Goal: Task Accomplishment & Management: Manage account settings

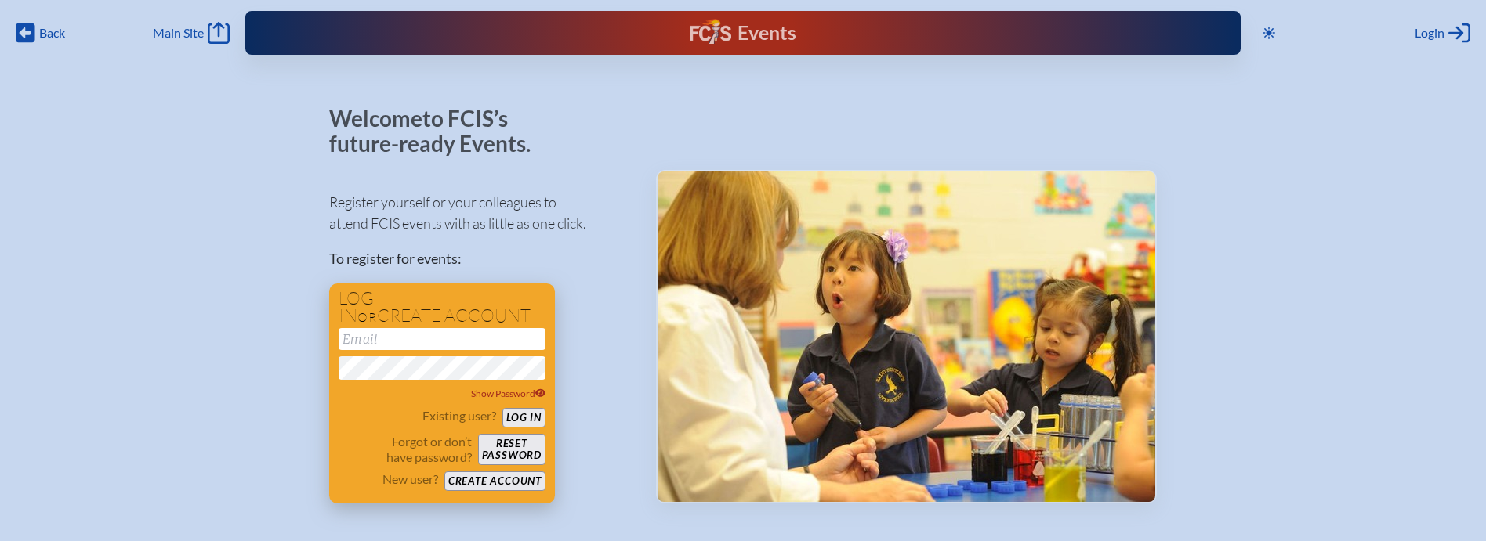
type input "[EMAIL_ADDRESS][DOMAIN_NAME]"
click at [512, 414] on button "Log in" at bounding box center [523, 418] width 43 height 20
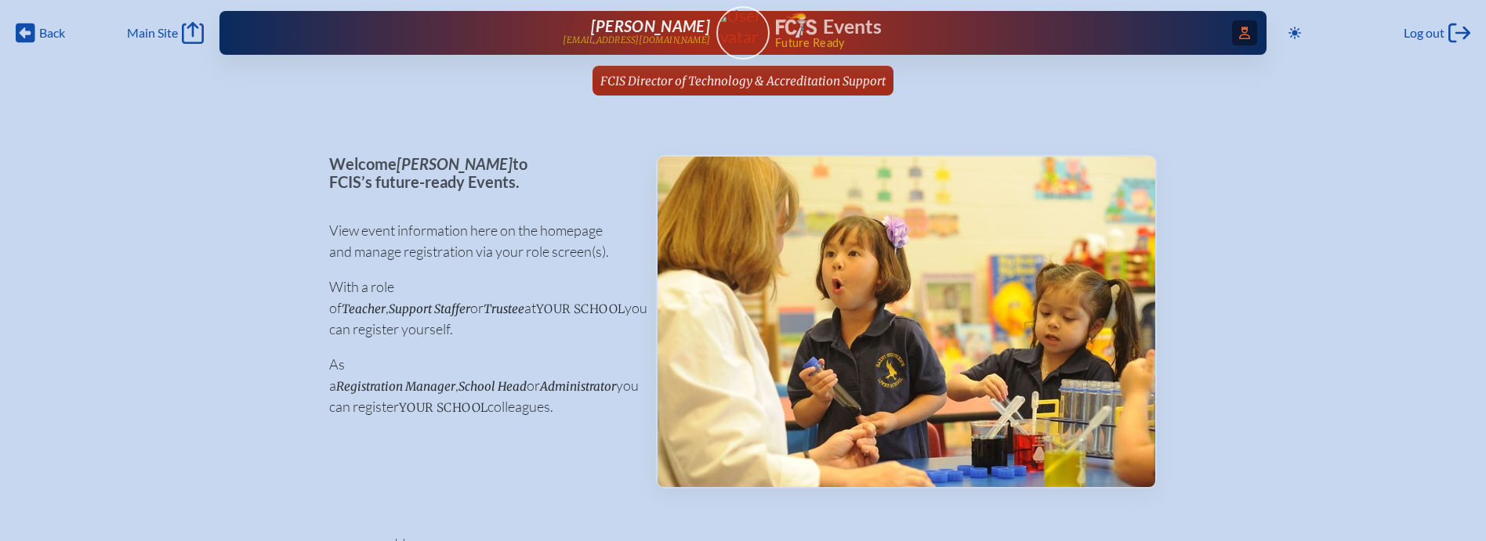
click at [1236, 26] on span "Access Users..." at bounding box center [1244, 32] width 25 height 25
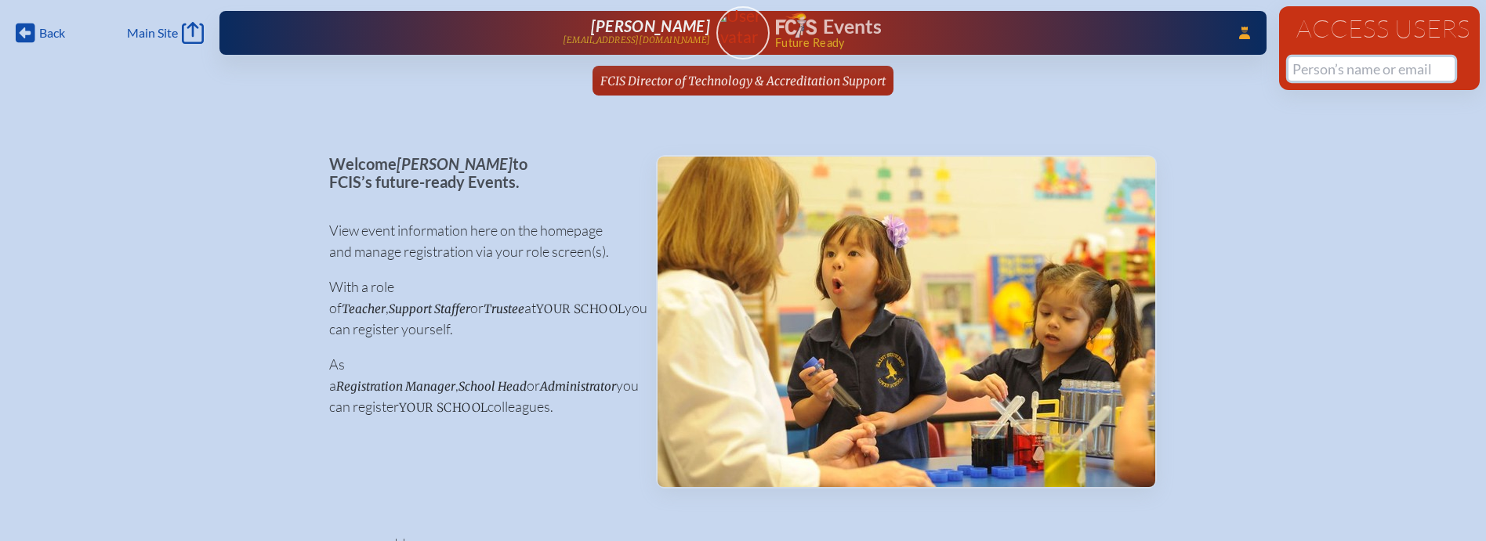
click at [1345, 60] on input "text" at bounding box center [1371, 69] width 166 height 24
type input "d"
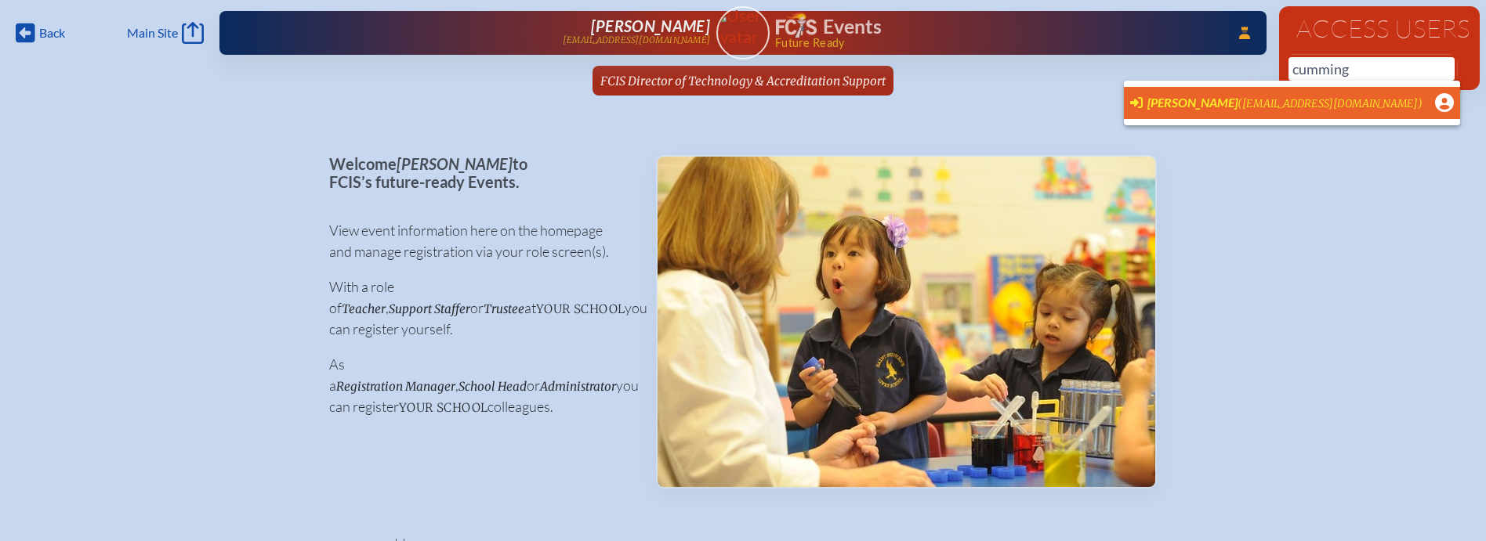
click at [1192, 96] on span "[PERSON_NAME]" at bounding box center [1192, 102] width 90 height 15
type input "[EMAIL_ADDRESS][DOMAIN_NAME]"
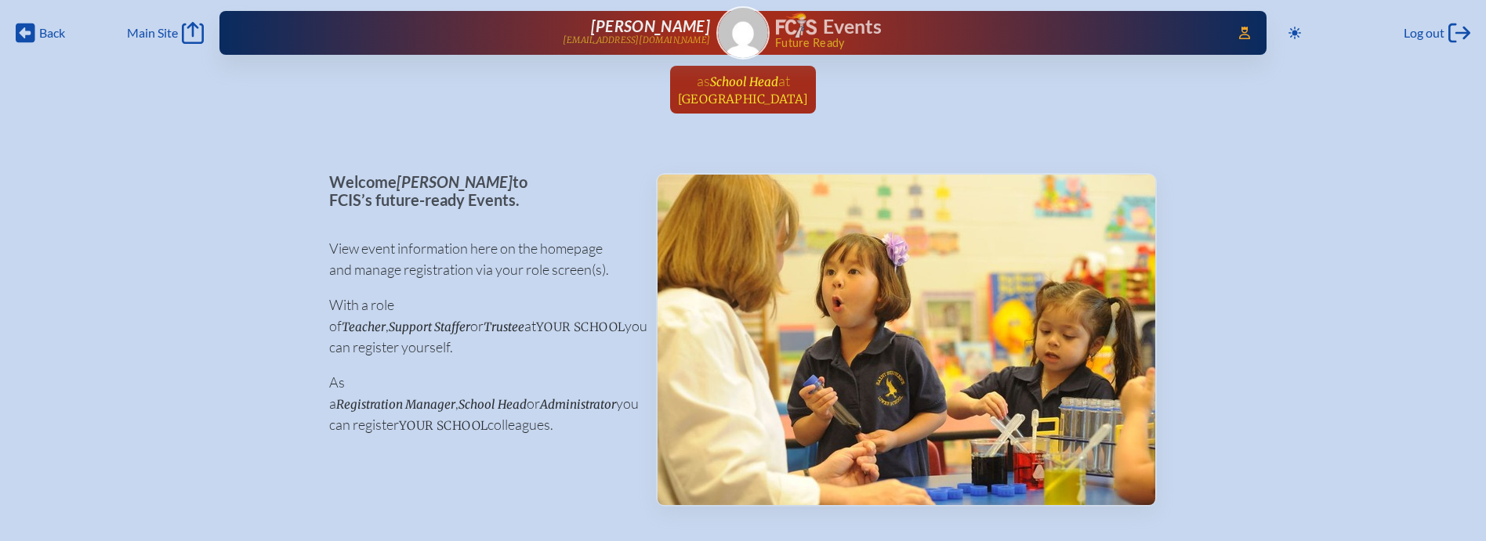
click at [760, 85] on span "School Head" at bounding box center [744, 81] width 68 height 15
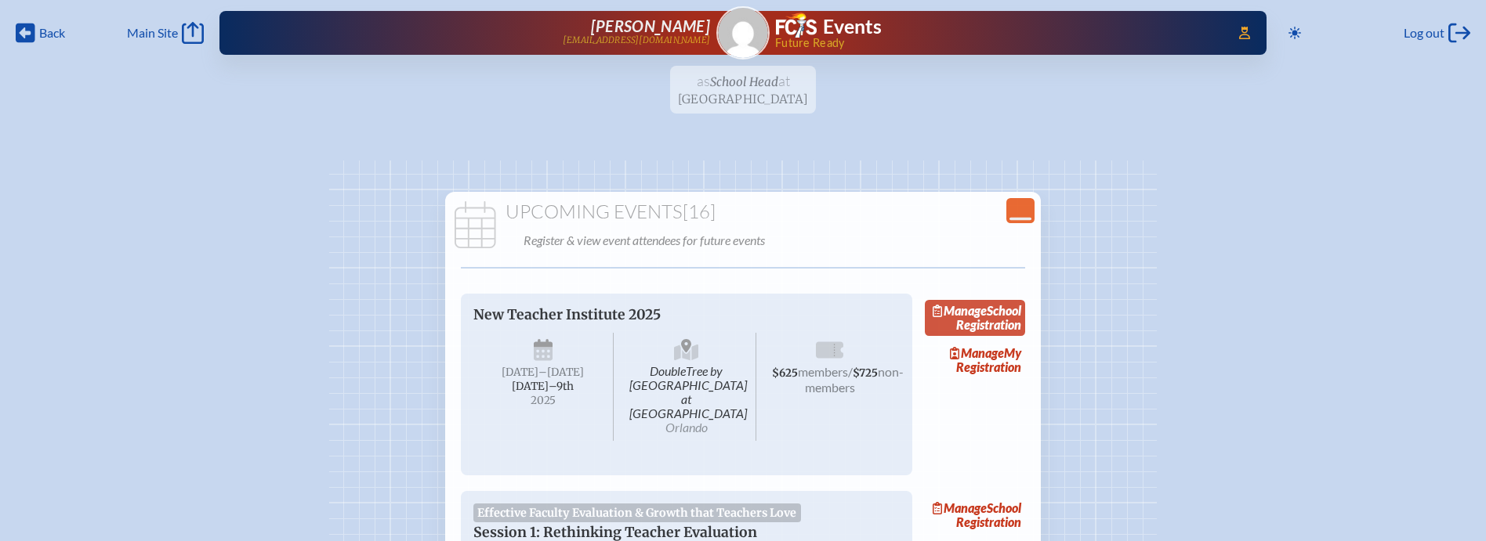
click at [986, 306] on span "Manage" at bounding box center [959, 310] width 54 height 15
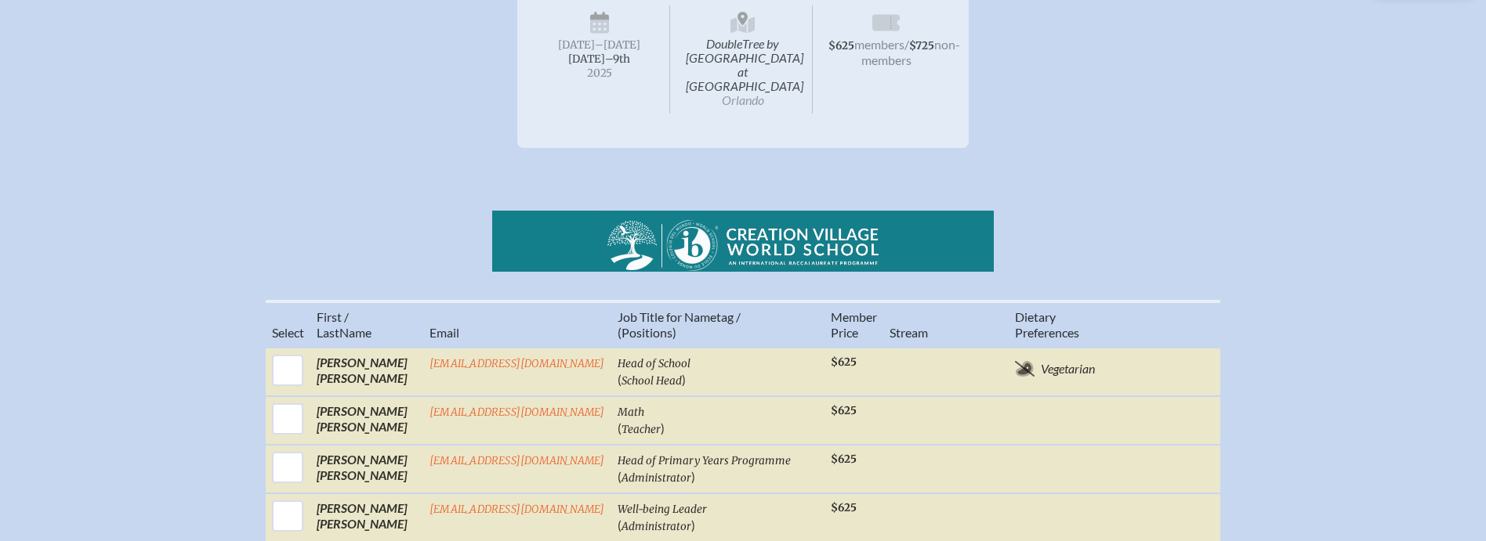
scroll to position [266, 0]
